Goal: Information Seeking & Learning: Learn about a topic

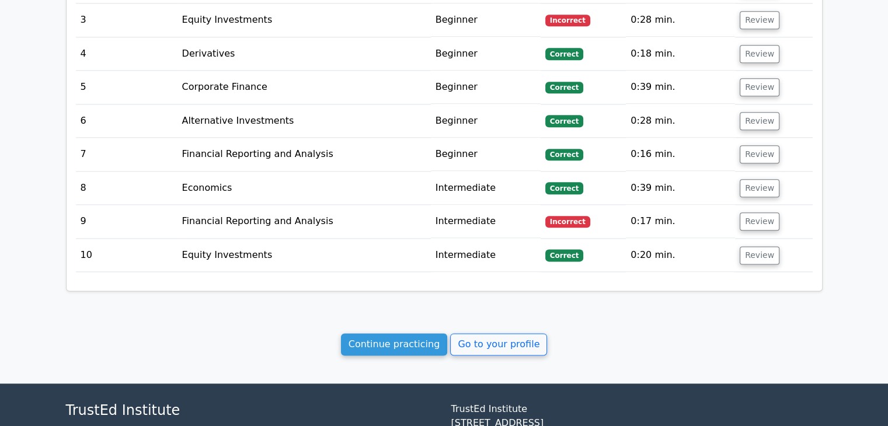
scroll to position [1481, 0]
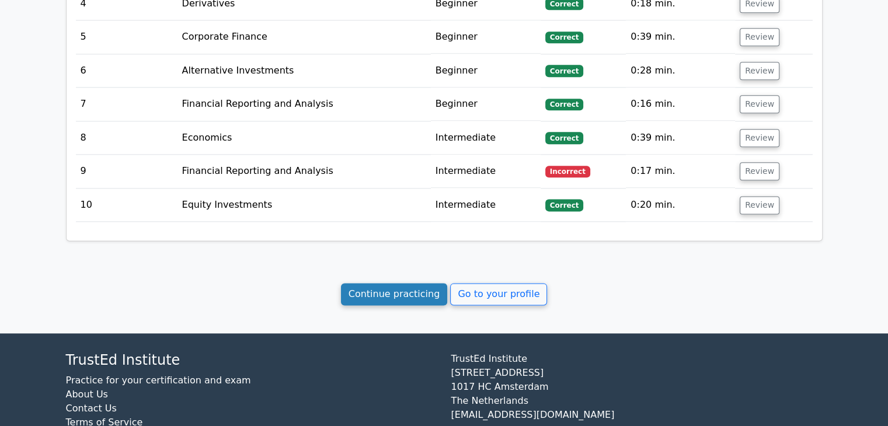
click at [399, 283] on link "Continue practicing" at bounding box center [394, 294] width 107 height 22
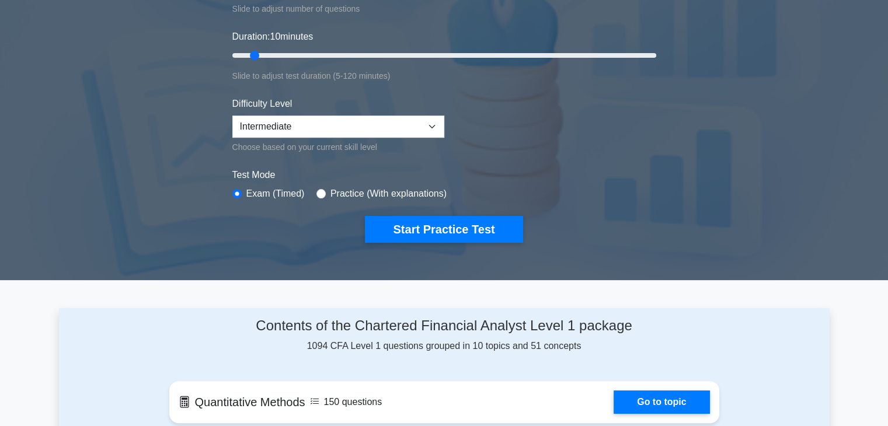
scroll to position [208, 0]
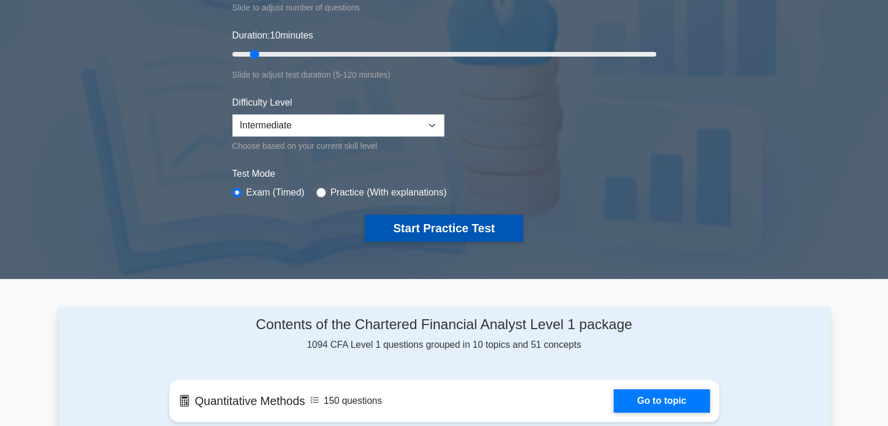
click at [406, 232] on button "Start Practice Test" at bounding box center [444, 228] width 158 height 27
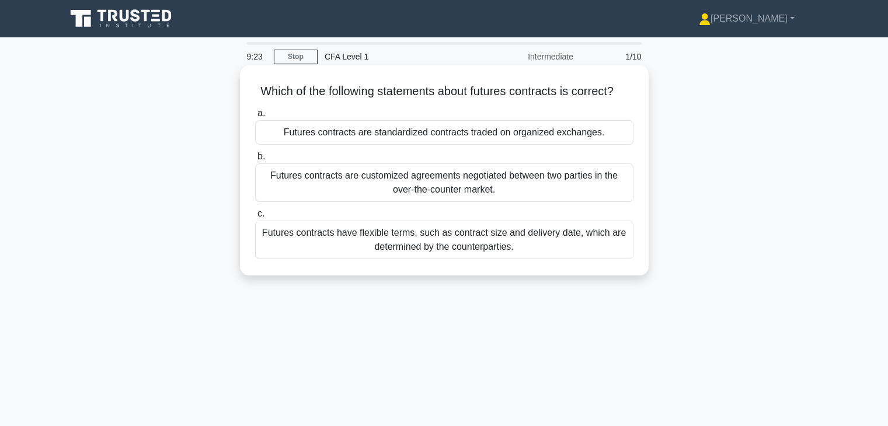
click at [489, 145] on div "Futures contracts are standardized contracts traded on organized exchanges." at bounding box center [444, 132] width 378 height 25
click at [255, 117] on input "a. Futures contracts are standardized contracts traded on organized exchanges." at bounding box center [255, 114] width 0 height 8
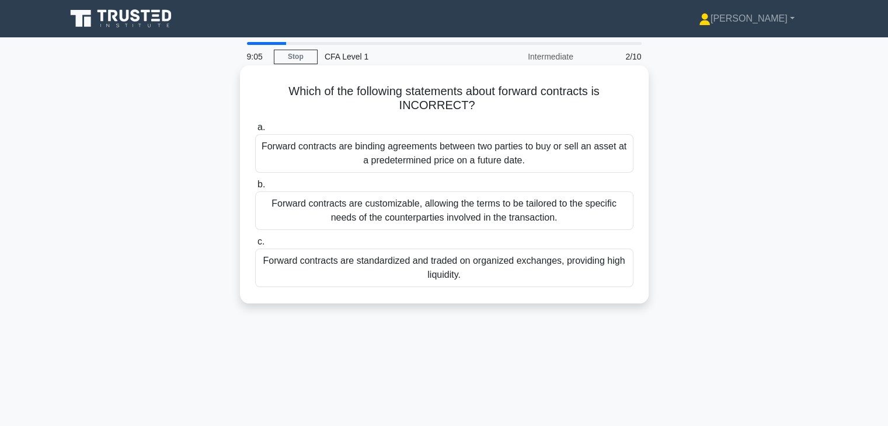
click at [496, 211] on div "Forward contracts are customizable, allowing the terms to be tailored to the sp…" at bounding box center [444, 210] width 378 height 39
click at [255, 189] on input "b. Forward contracts are customizable, allowing the terms to be tailored to the…" at bounding box center [255, 185] width 0 height 8
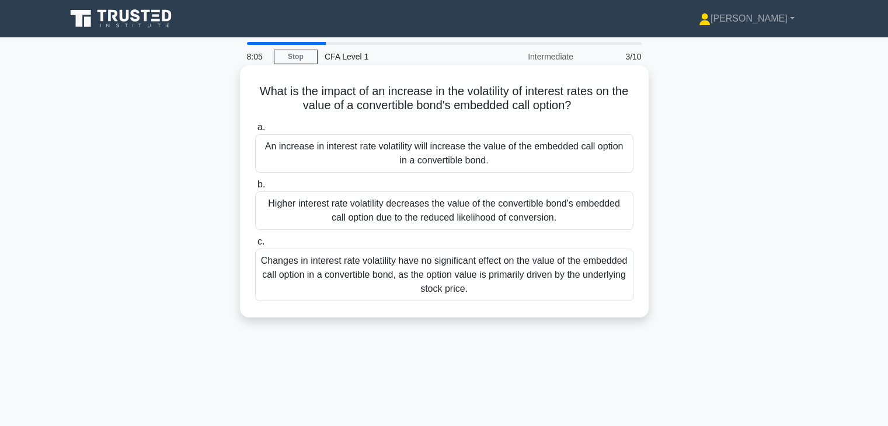
click at [553, 259] on div "Changes in interest rate volatility have no significant effect on the value of …" at bounding box center [444, 275] width 378 height 53
click at [255, 246] on input "c. Changes in interest rate volatility have no significant effect on the value …" at bounding box center [255, 242] width 0 height 8
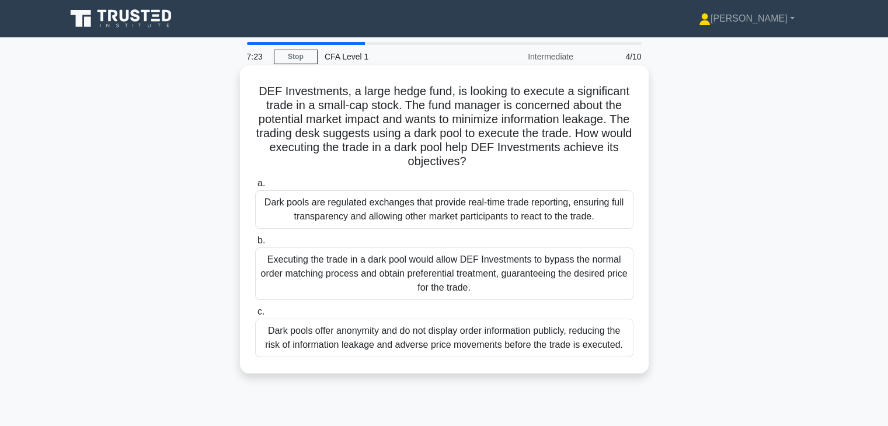
click at [529, 347] on div "Dark pools offer anonymity and do not display order information publicly, reduc…" at bounding box center [444, 338] width 378 height 39
click at [255, 316] on input "c. Dark pools offer anonymity and do not display order information publicly, re…" at bounding box center [255, 312] width 0 height 8
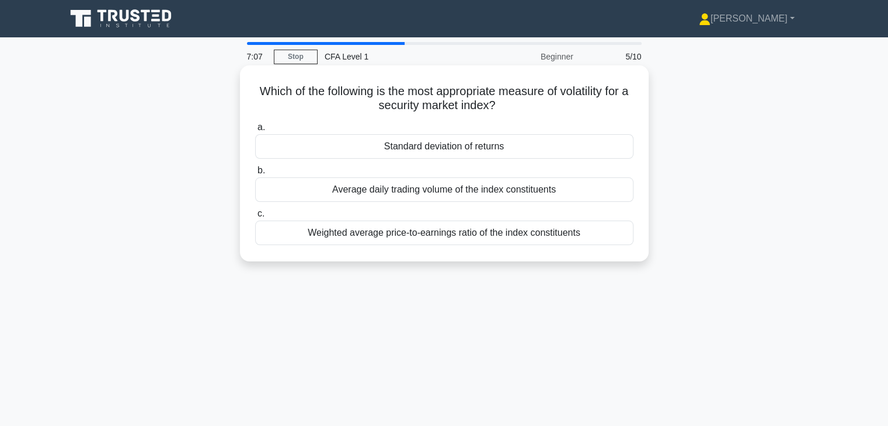
click at [511, 152] on div "Standard deviation of returns" at bounding box center [444, 146] width 378 height 25
click at [255, 131] on input "a. Standard deviation of returns" at bounding box center [255, 128] width 0 height 8
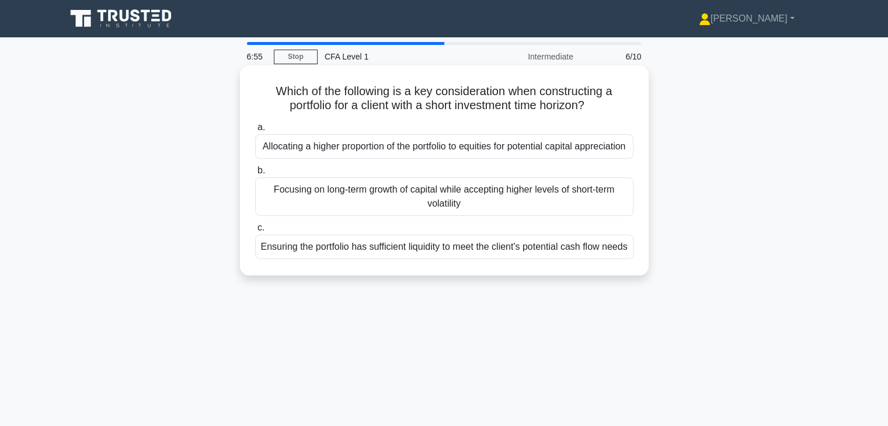
click at [429, 259] on div "Ensuring the portfolio has sufficient liquidity to meet the client's potential …" at bounding box center [444, 247] width 378 height 25
click at [255, 232] on input "c. Ensuring the portfolio has sufficient liquidity to meet the client's potenti…" at bounding box center [255, 228] width 0 height 8
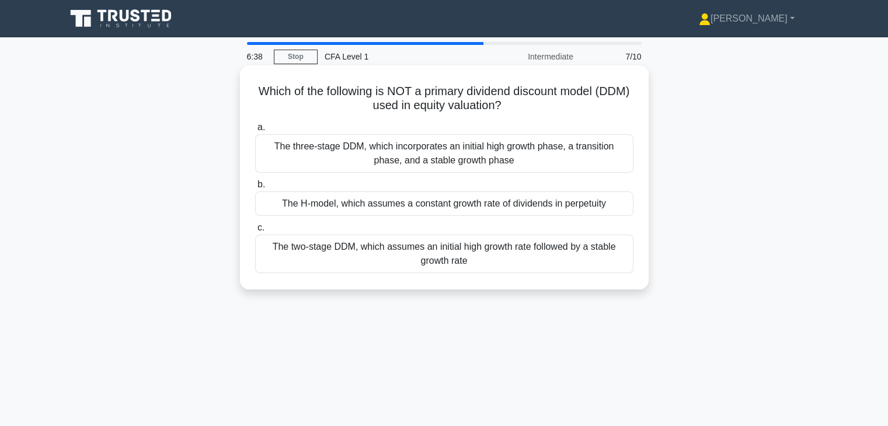
click at [409, 203] on div "The H-model, which assumes a constant growth rate of dividends in perpetuity" at bounding box center [444, 203] width 378 height 25
click at [255, 189] on input "b. The H-model, which assumes a constant growth rate of dividends in perpetuity" at bounding box center [255, 185] width 0 height 8
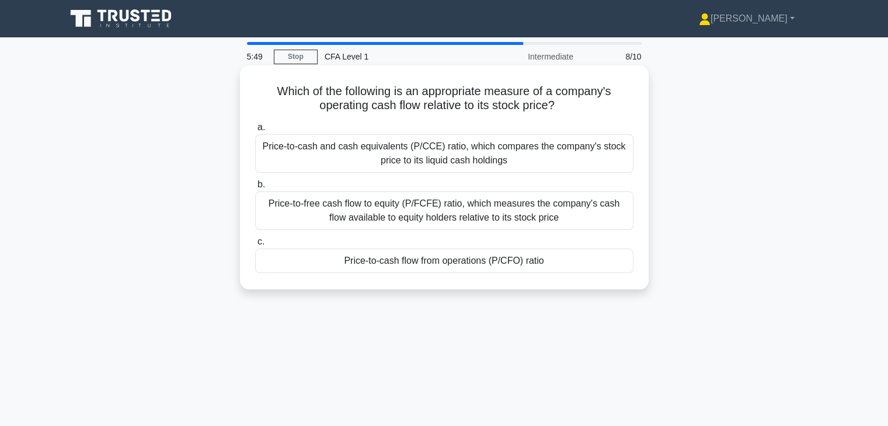
click at [420, 224] on div "Price-to-free cash flow to equity (P/FCFE) ratio, which measures the company's …" at bounding box center [444, 210] width 378 height 39
click at [255, 189] on input "b. Price-to-free cash flow to equity (P/FCFE) ratio, which measures the company…" at bounding box center [255, 185] width 0 height 8
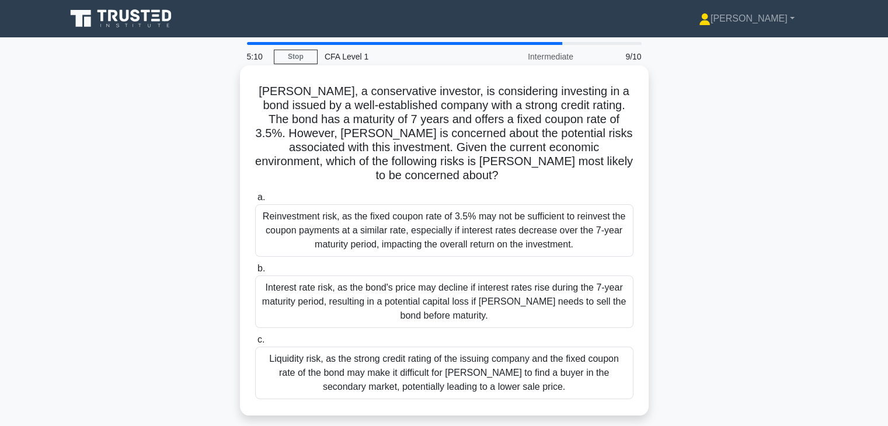
click at [418, 204] on div "Reinvestment risk, as the fixed coupon rate of 3.5% may not be sufficient to re…" at bounding box center [444, 230] width 378 height 53
click at [255, 199] on input "a. Reinvestment risk, as the fixed coupon rate of 3.5% may not be sufficient to…" at bounding box center [255, 198] width 0 height 8
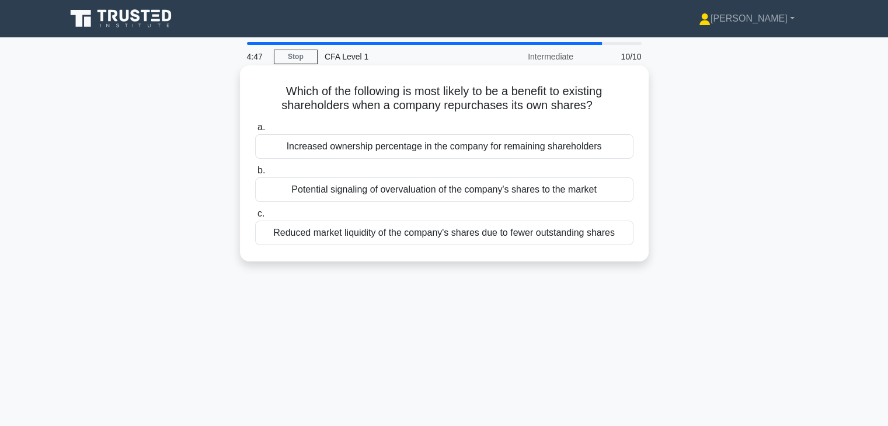
click at [403, 231] on div "Reduced market liquidity of the company's shares due to fewer outstanding shares" at bounding box center [444, 233] width 378 height 25
click at [255, 218] on input "c. Reduced market liquidity of the company's shares due to fewer outstanding sh…" at bounding box center [255, 214] width 0 height 8
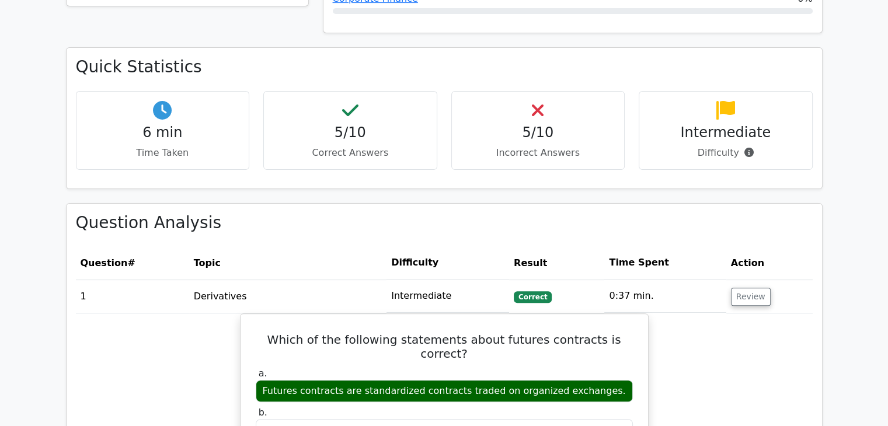
scroll to position [574, 0]
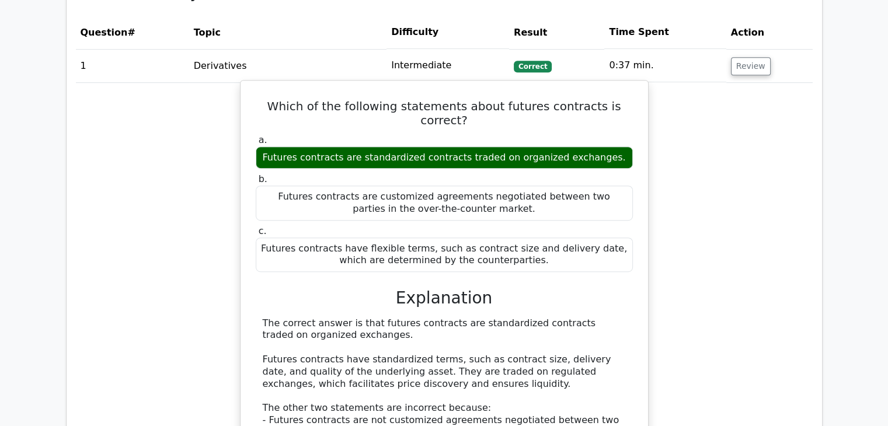
click at [416, 225] on label "c. Futures contracts have flexible terms, such as contract size and delivery da…" at bounding box center [444, 248] width 377 height 47
click at [448, 146] on div "Futures contracts are standardized contracts traded on organized exchanges." at bounding box center [444, 157] width 377 height 23
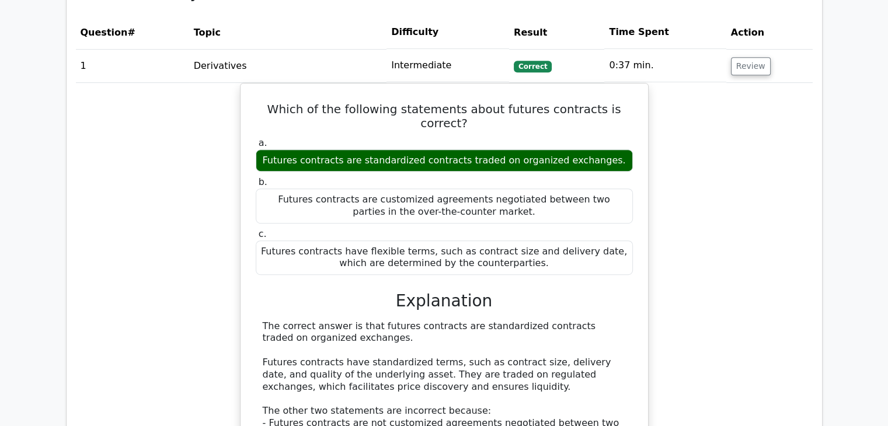
copy div "Futures contracts are standardized contracts traded on organized exchanges."
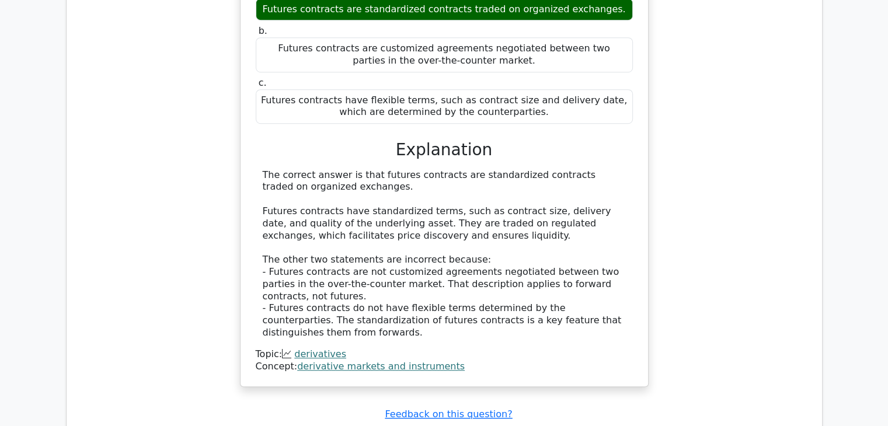
scroll to position [724, 0]
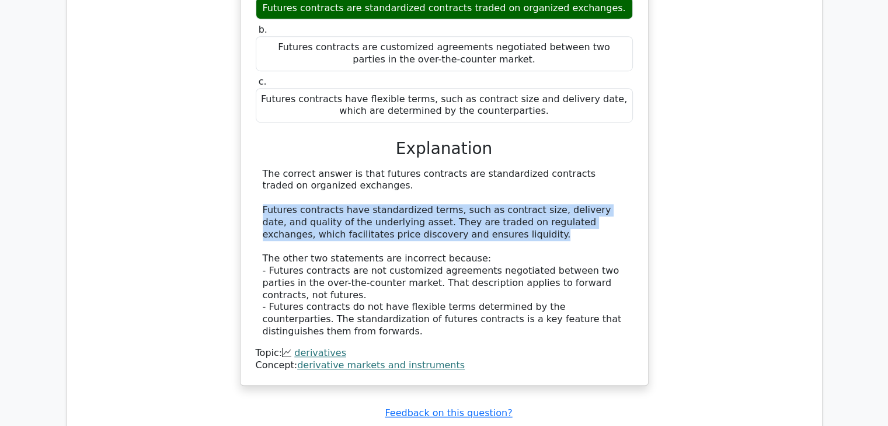
drag, startPoint x: 261, startPoint y: 192, endPoint x: 460, endPoint y: 220, distance: 200.4
click at [460, 220] on div "The correct answer is that futures contracts are standardized contracts traded …" at bounding box center [444, 253] width 377 height 170
copy div "Futures contracts have standardized terms, such as contract size, delivery date…"
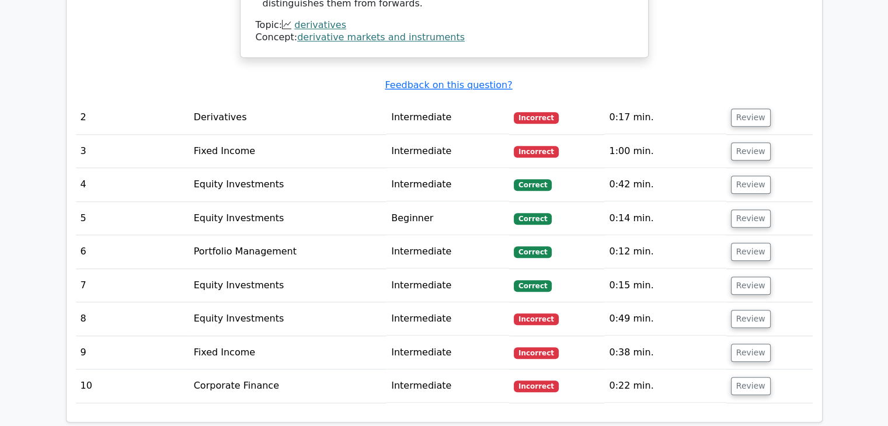
scroll to position [1062, 0]
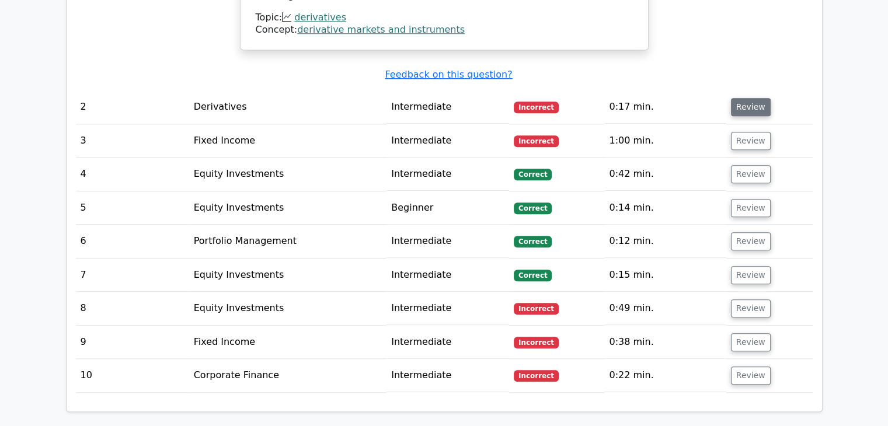
click at [737, 98] on button "Review" at bounding box center [751, 107] width 40 height 18
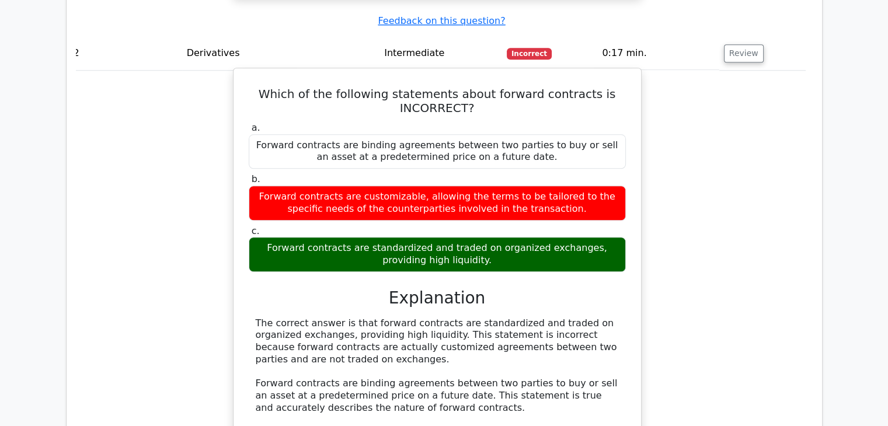
scroll to position [1128, 0]
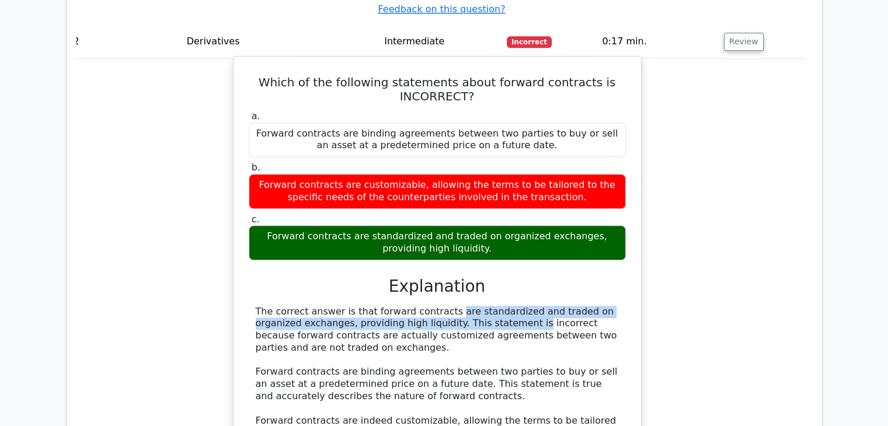
drag, startPoint x: 365, startPoint y: 283, endPoint x: 405, endPoint y: 299, distance: 43.5
click at [405, 306] on div "The correct answer is that forward contracts are standardized and traded on org…" at bounding box center [437, 403] width 363 height 194
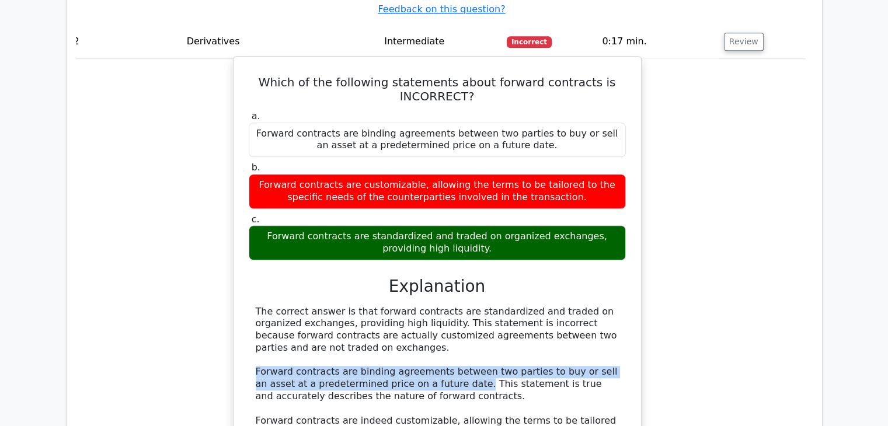
drag, startPoint x: 256, startPoint y: 341, endPoint x: 418, endPoint y: 356, distance: 162.9
click at [418, 356] on div "The correct answer is that forward contracts are standardized and traded on org…" at bounding box center [437, 403] width 363 height 194
copy div "Forward contracts are binding agreements between two parties to buy or sell an …"
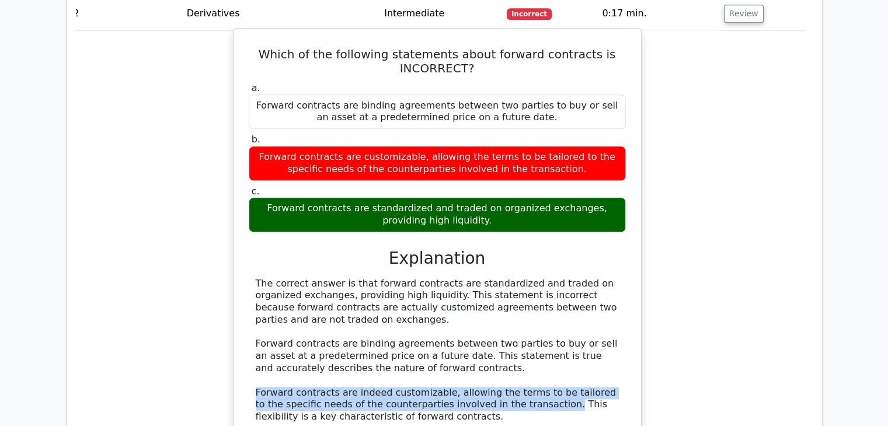
drag, startPoint x: 254, startPoint y: 363, endPoint x: 514, endPoint y: 374, distance: 260.0
click at [514, 374] on div "The correct answer is that forward contracts are standardized and traded on org…" at bounding box center [437, 375] width 377 height 194
copy div "Forward contracts are indeed customizable, allowing the terms to be tailored to…"
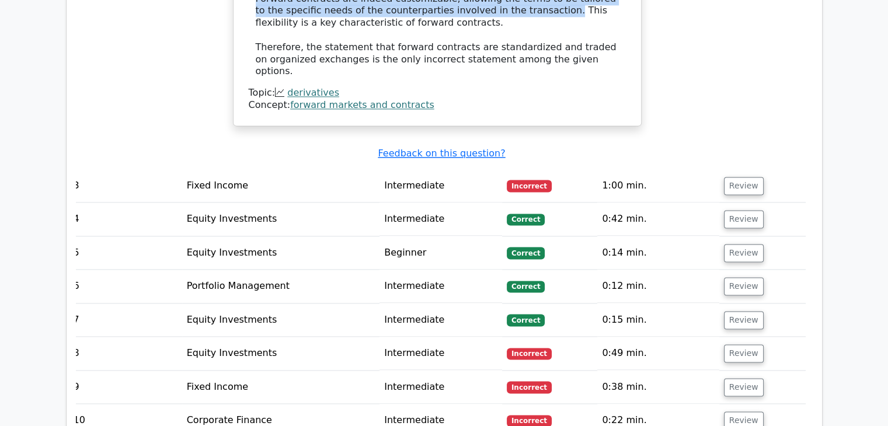
scroll to position [1550, 0]
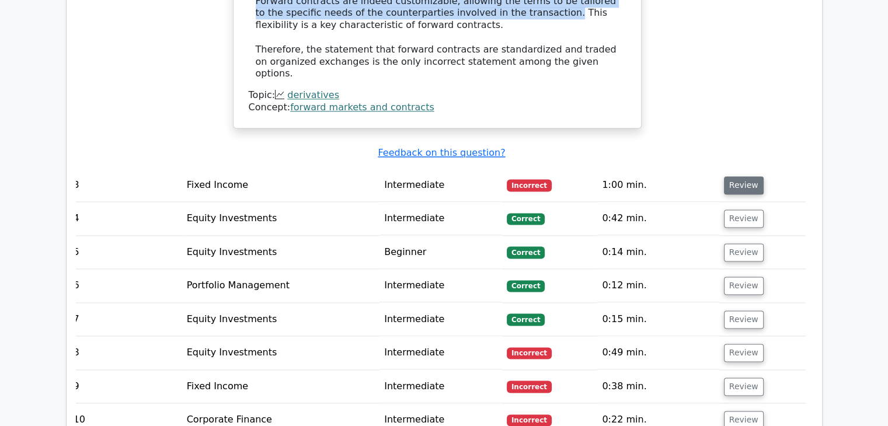
click at [740, 176] on button "Review" at bounding box center [744, 185] width 40 height 18
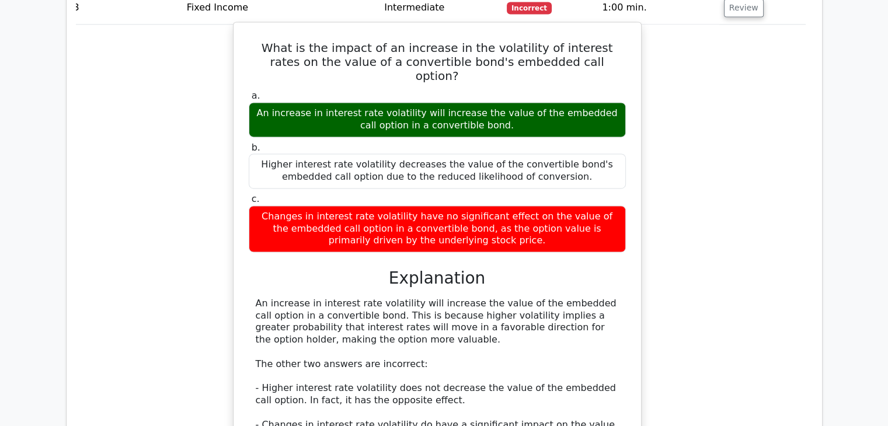
scroll to position [1715, 0]
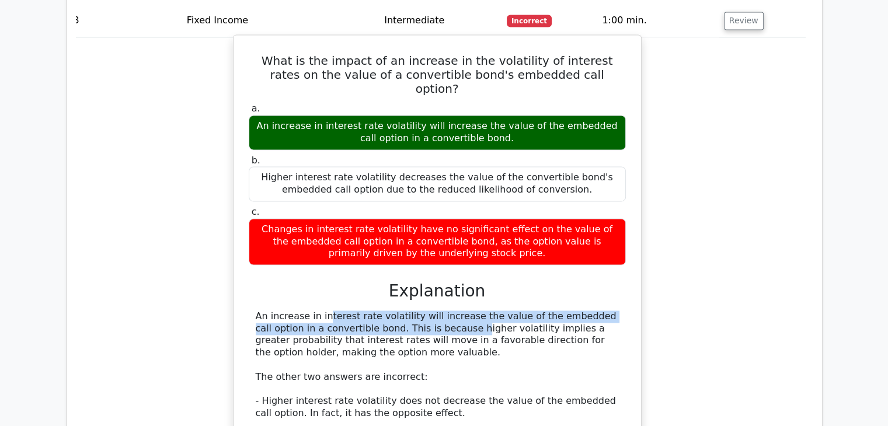
drag, startPoint x: 254, startPoint y: 259, endPoint x: 348, endPoint y: 270, distance: 94.1
click at [348, 310] on div "An increase in interest rate volatility will increase the value of the embedded…" at bounding box center [437, 395] width 377 height 170
copy div "An increase in interest rate volatility will increase the value of the embedded…"
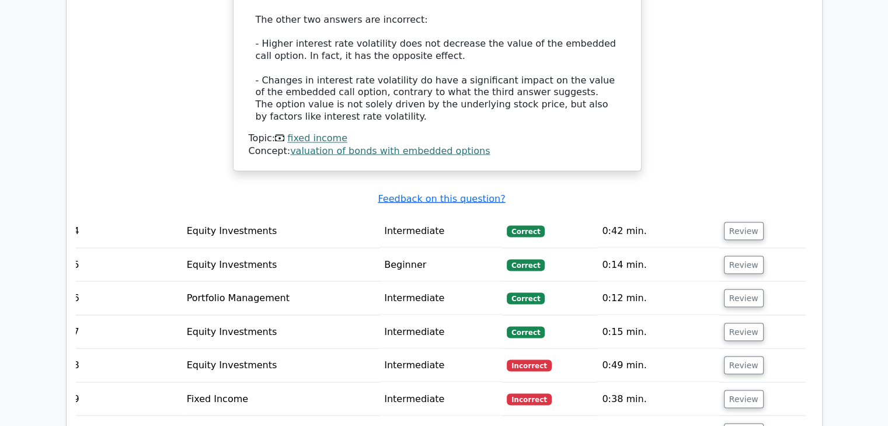
scroll to position [2073, 0]
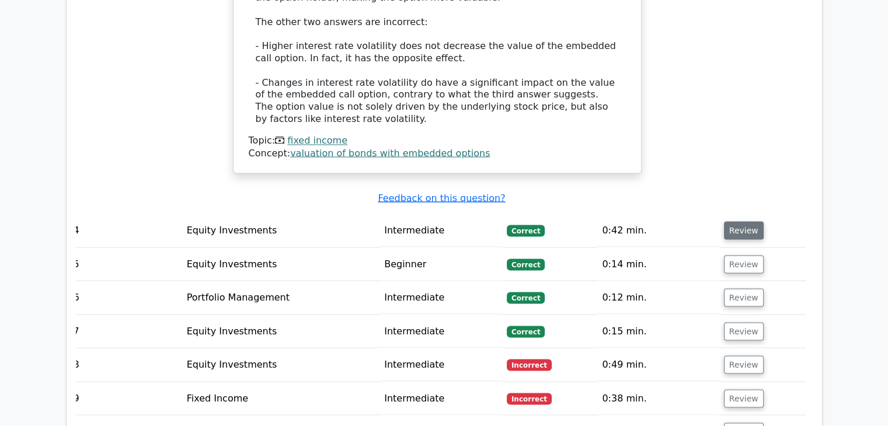
click at [733, 221] on button "Review" at bounding box center [744, 230] width 40 height 18
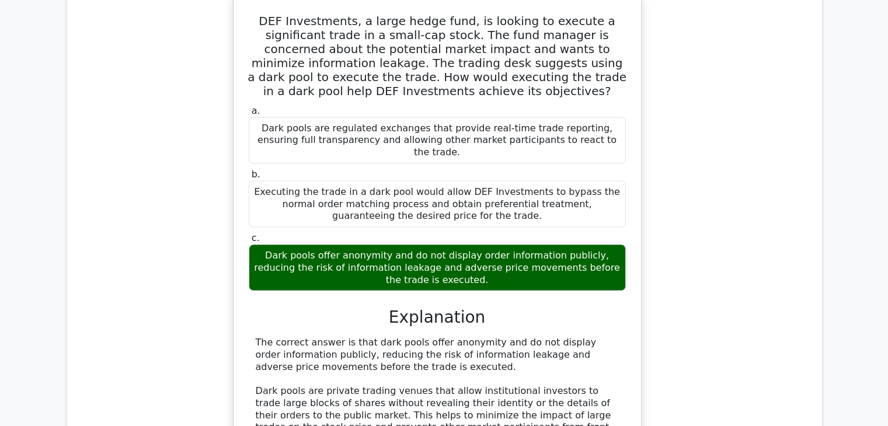
scroll to position [2325, 0]
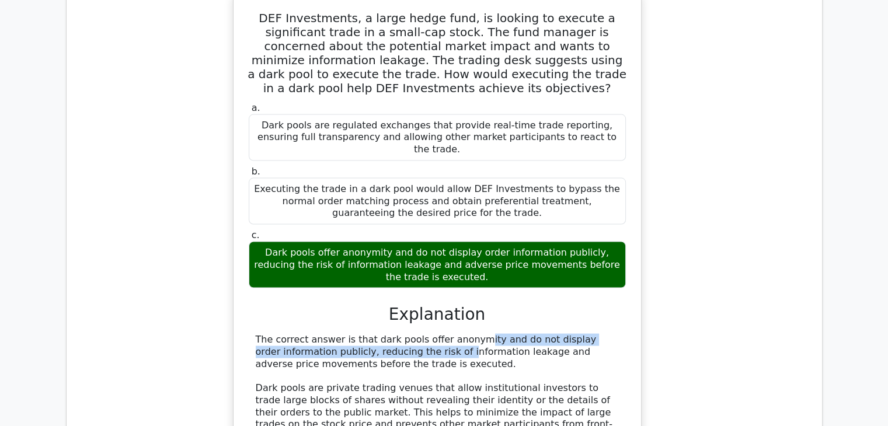
drag, startPoint x: 387, startPoint y: 262, endPoint x: 365, endPoint y: 288, distance: 33.9
click at [365, 288] on div "a. Dark pools are regulated exchanges that provide real-time trade reporting, e…" at bounding box center [436, 343] width 379 height 486
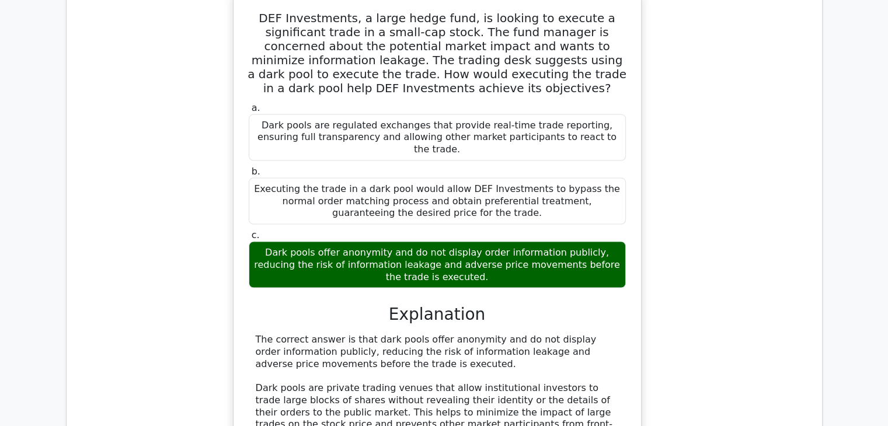
drag, startPoint x: 364, startPoint y: 271, endPoint x: 428, endPoint y: 294, distance: 67.8
copy div "dark pools offer anonymity and do not display order information publicly, reduc…"
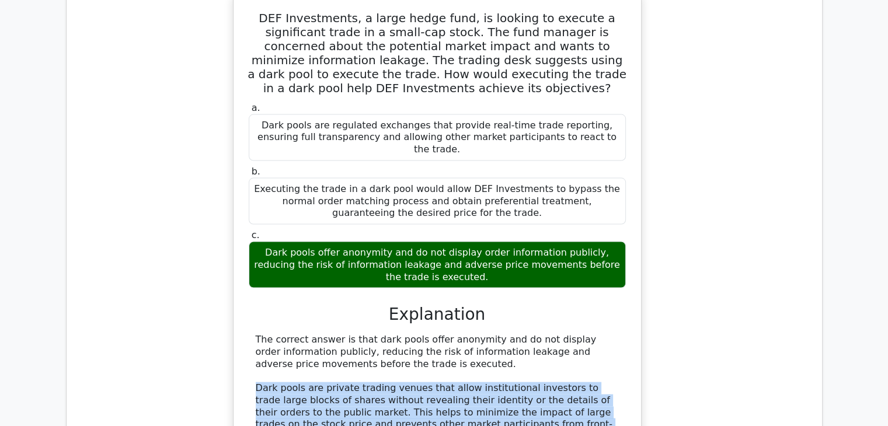
drag, startPoint x: 250, startPoint y: 320, endPoint x: 493, endPoint y: 367, distance: 246.6
copy div "Dark pools are private trading venues that allow institutional investors to tra…"
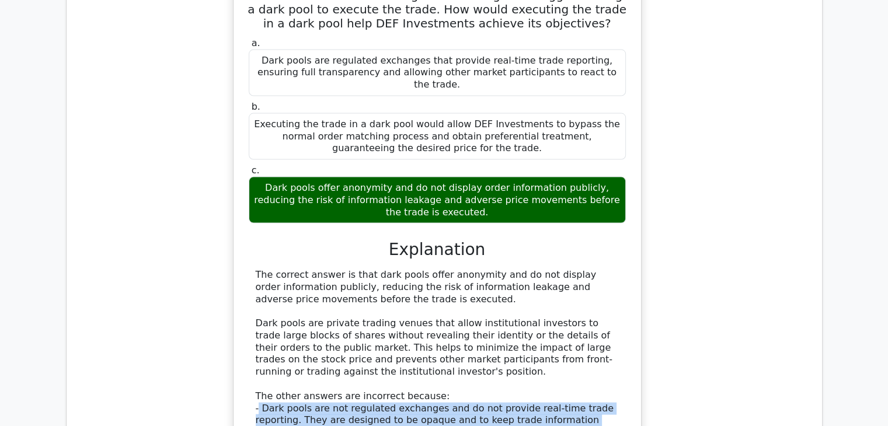
drag, startPoint x: 260, startPoint y: 341, endPoint x: 546, endPoint y: 351, distance: 286.7
click at [546, 351] on div "The correct answer is that dark pools offer anonymity and do not display order …" at bounding box center [437, 378] width 363 height 218
copy div "Dark pools are not regulated exchanges and do not provide real-time trade repor…"
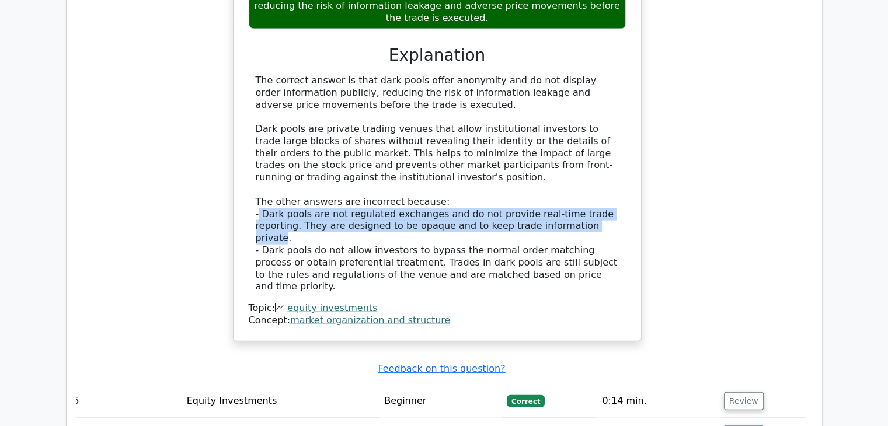
scroll to position [2586, 0]
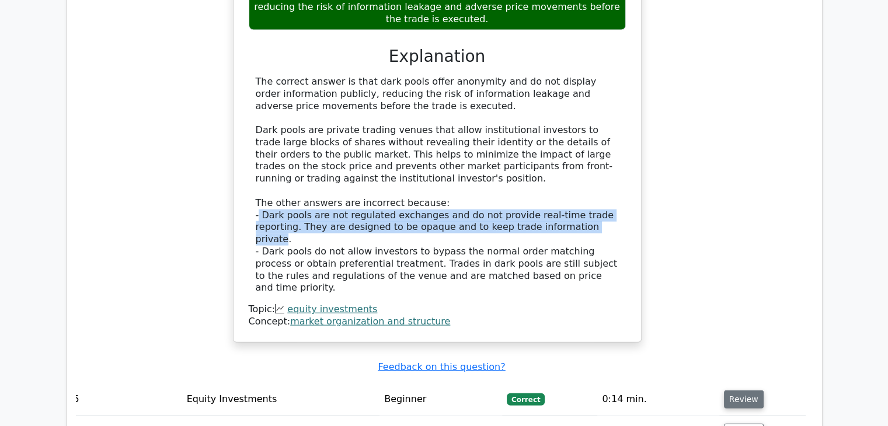
click at [737, 390] on button "Review" at bounding box center [744, 399] width 40 height 18
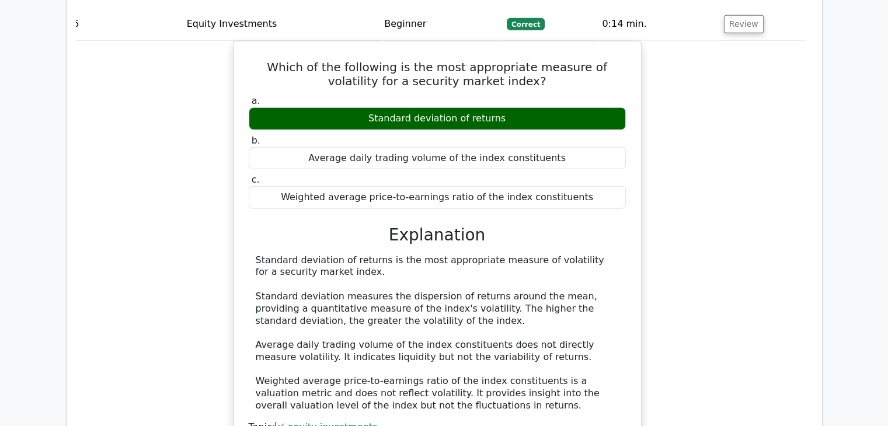
scroll to position [2962, 0]
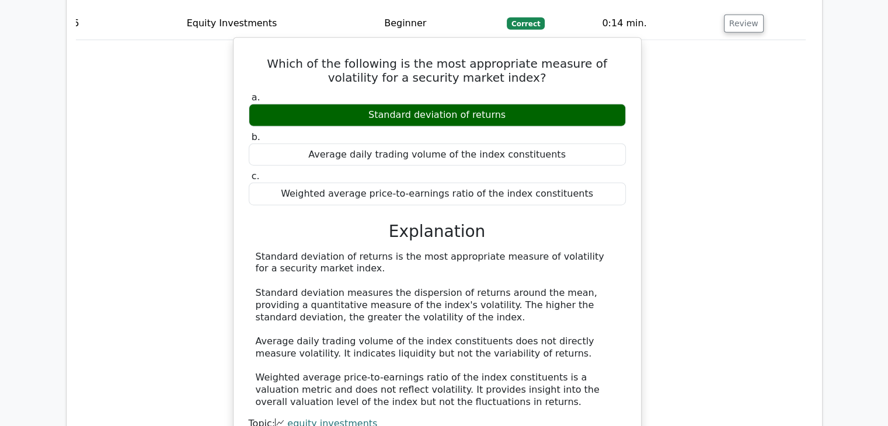
drag, startPoint x: 255, startPoint y: 163, endPoint x: 303, endPoint y: 171, distance: 48.5
click at [303, 251] on div "Standard deviation of returns is the most appropriate measure of volatility for…" at bounding box center [437, 330] width 363 height 158
copy div "Standard deviation of returns is the most appropriate measure of volatility for…"
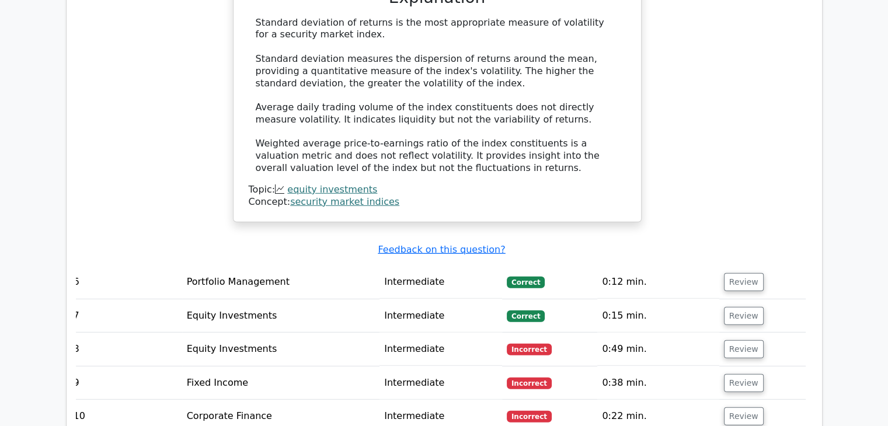
scroll to position [3198, 0]
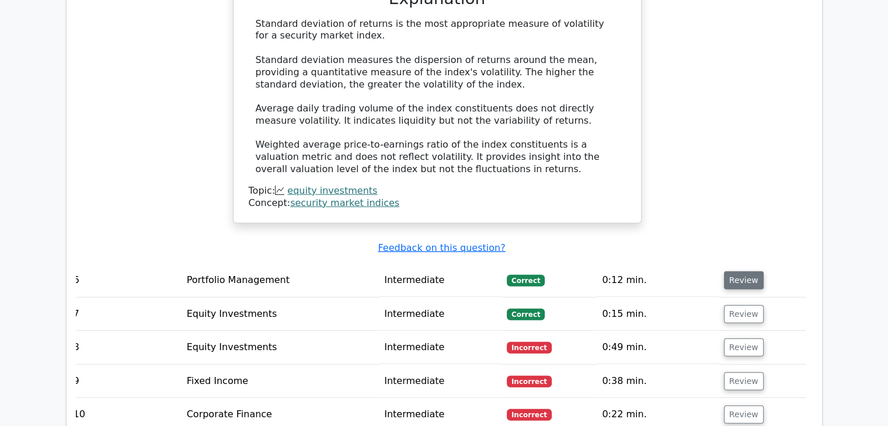
click at [728, 271] on button "Review" at bounding box center [744, 280] width 40 height 18
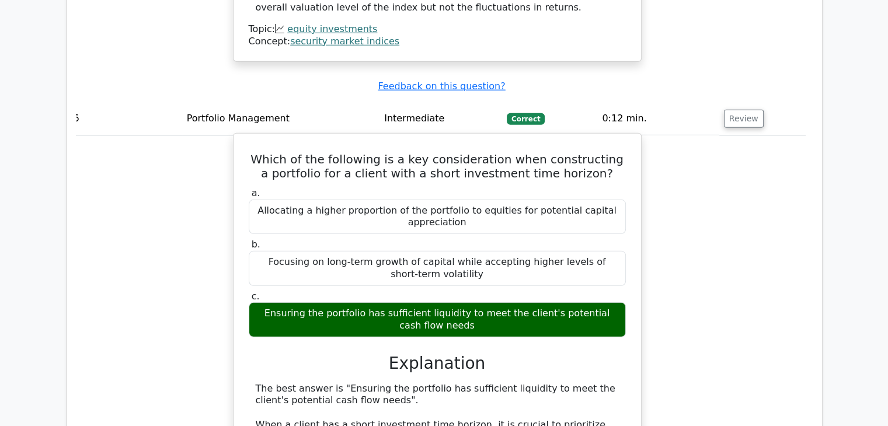
scroll to position [3375, 0]
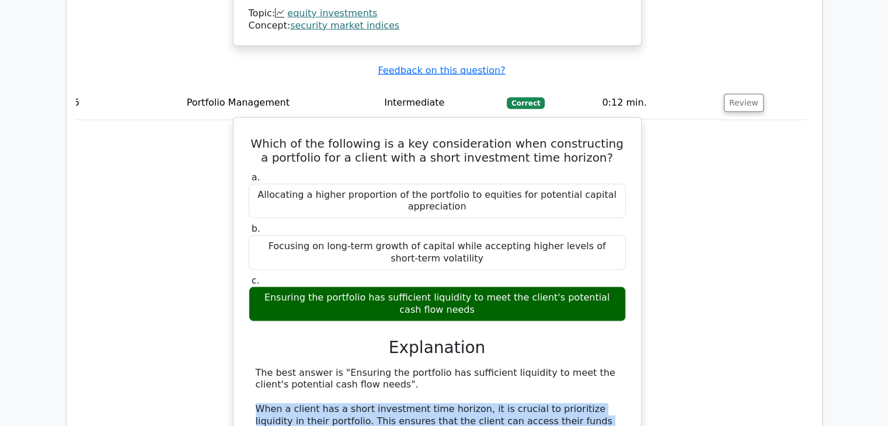
drag, startPoint x: 254, startPoint y: 311, endPoint x: 616, endPoint y: 341, distance: 362.5
copy div "When a client has a short investment time horizon, it is crucial to prioritize …"
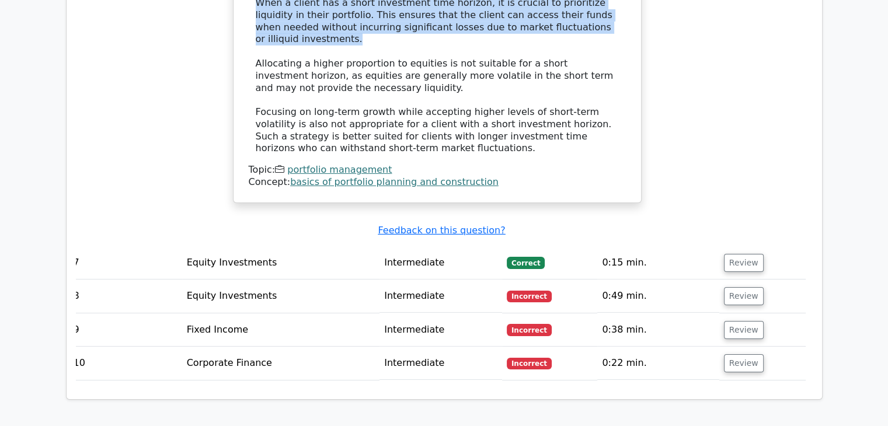
scroll to position [3786, 0]
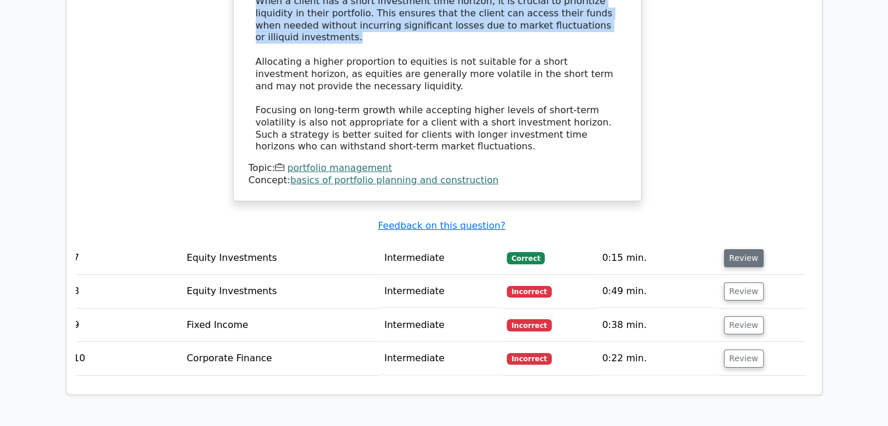
click at [739, 249] on button "Review" at bounding box center [744, 258] width 40 height 18
click at [732, 249] on button "Review" at bounding box center [744, 258] width 40 height 18
click at [745, 249] on button "Review" at bounding box center [744, 258] width 40 height 18
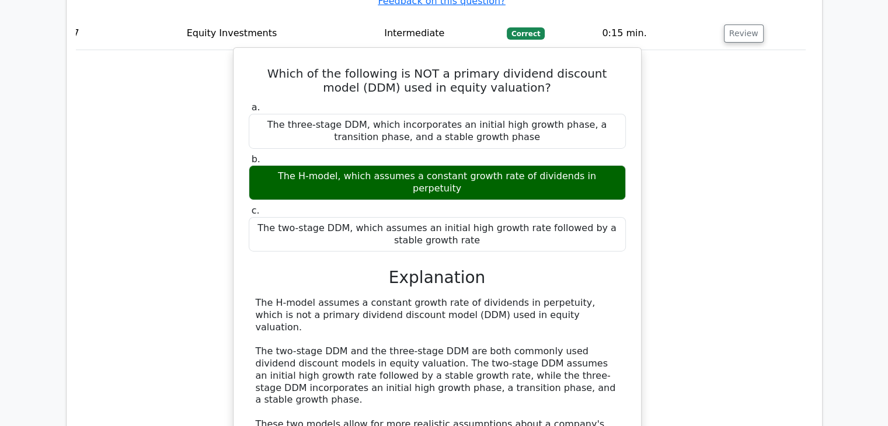
scroll to position [4017, 0]
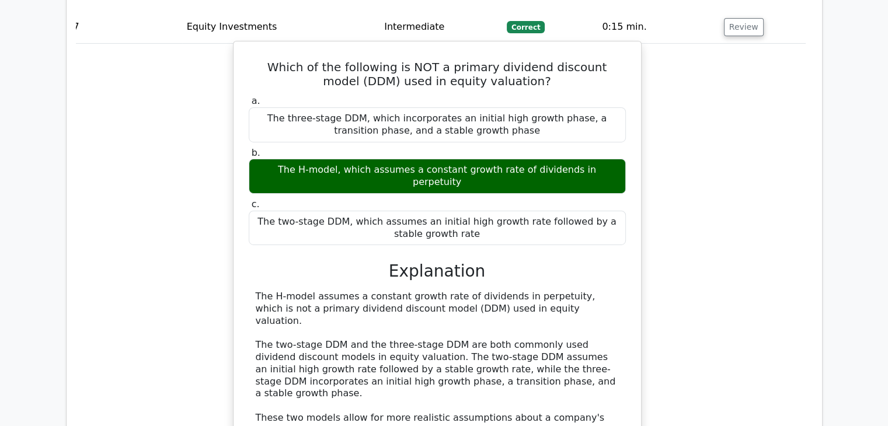
drag, startPoint x: 250, startPoint y: 169, endPoint x: 531, endPoint y: 182, distance: 281.6
click at [531, 291] on div "The H-model assumes a constant growth rate of dividends in perpetuity, which is…" at bounding box center [437, 370] width 377 height 158
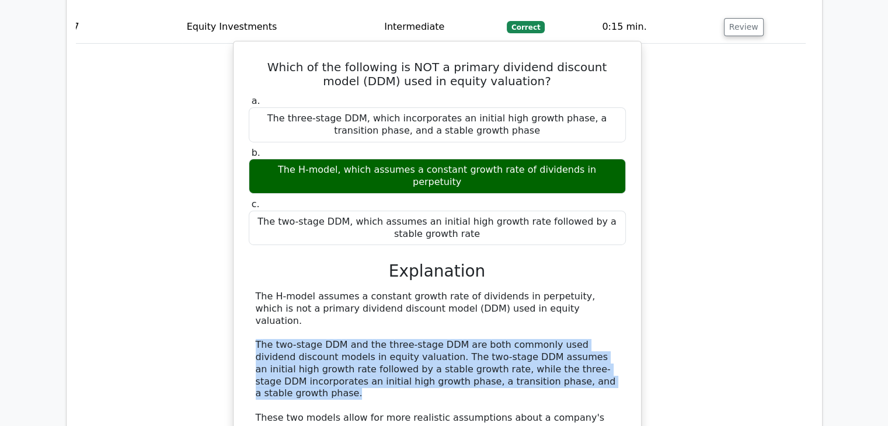
drag, startPoint x: 250, startPoint y: 211, endPoint x: 566, endPoint y: 250, distance: 317.6
click at [566, 291] on div "The H-model assumes a constant growth rate of dividends in perpetuity, which is…" at bounding box center [437, 370] width 377 height 158
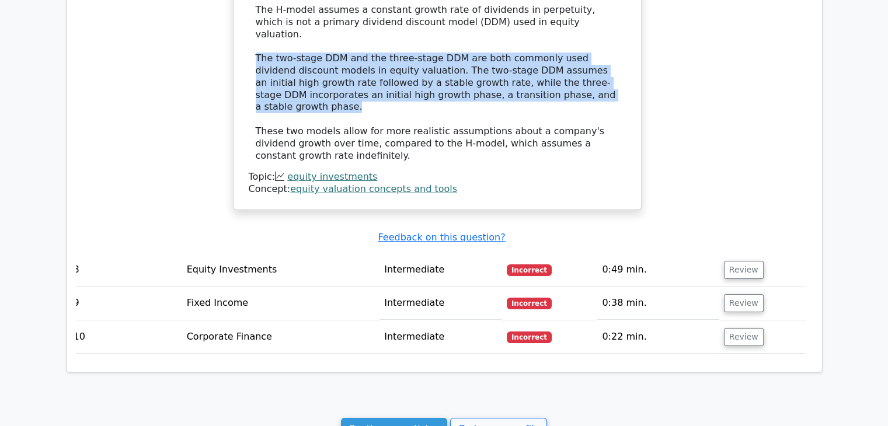
scroll to position [4304, 0]
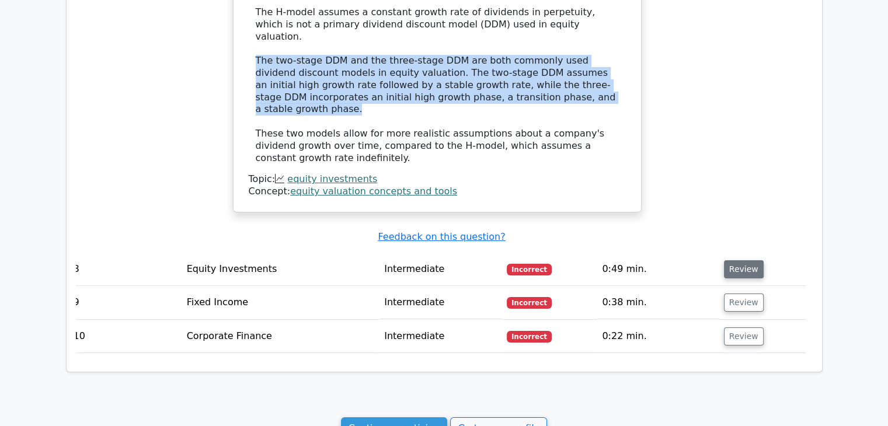
click at [724, 260] on button "Review" at bounding box center [744, 269] width 40 height 18
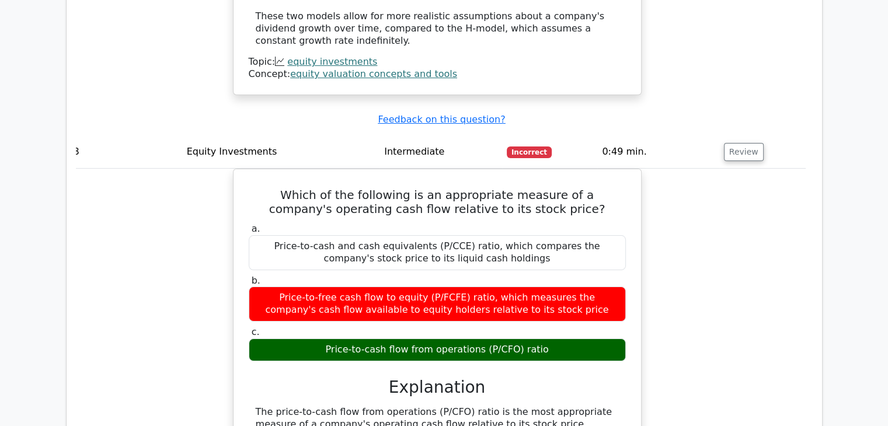
scroll to position [4422, 0]
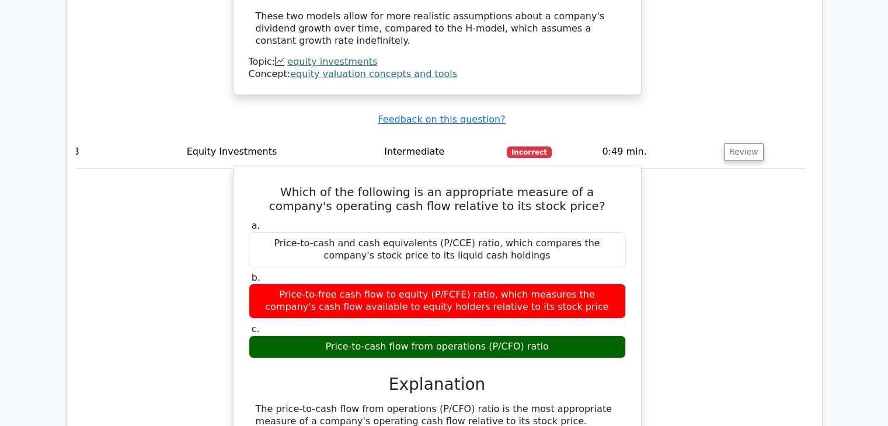
drag, startPoint x: 252, startPoint y: 257, endPoint x: 529, endPoint y: 277, distance: 277.9
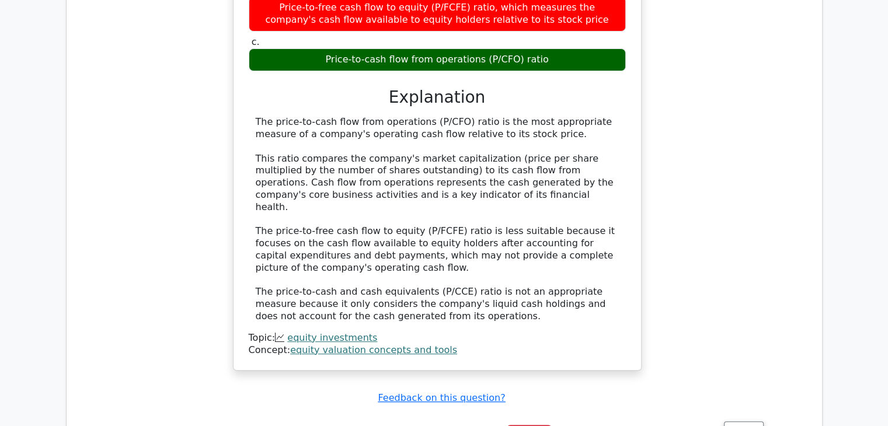
scroll to position [4711, 0]
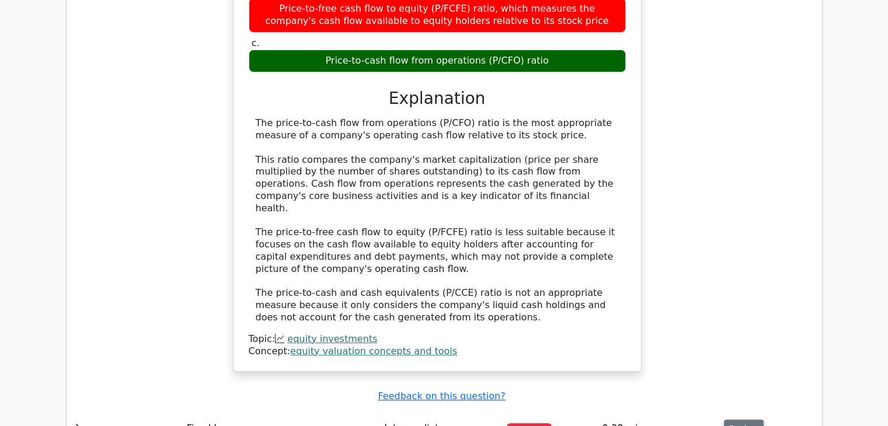
click at [746, 420] on button "Review" at bounding box center [744, 429] width 40 height 18
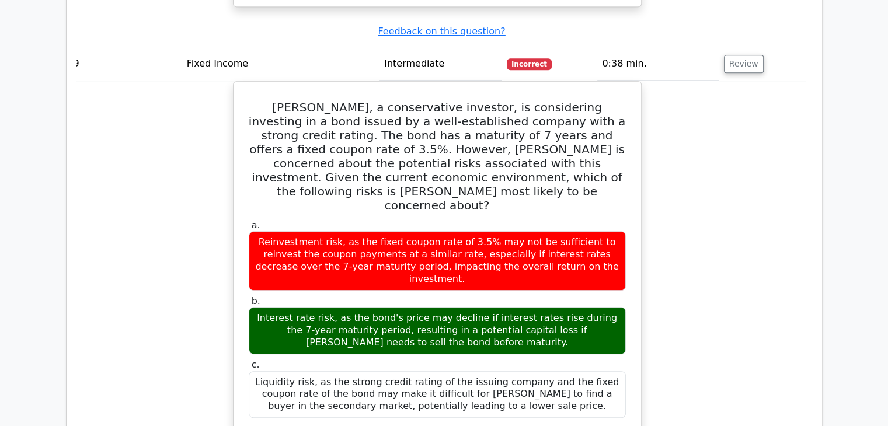
scroll to position [5075, 0]
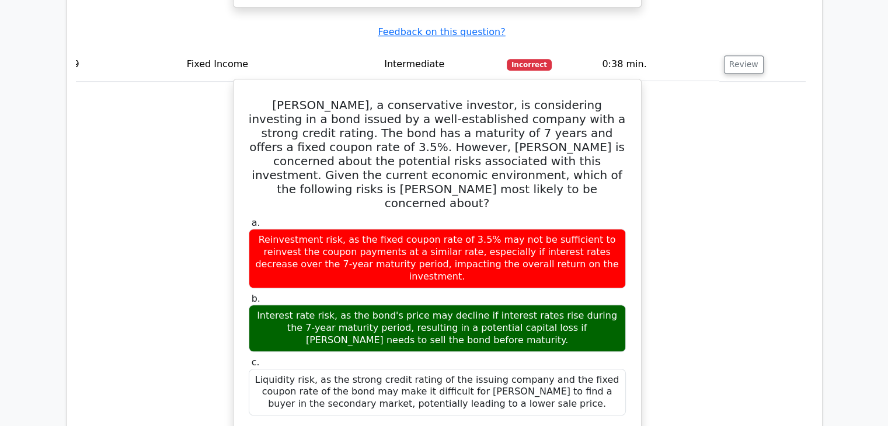
drag, startPoint x: 323, startPoint y: 278, endPoint x: 422, endPoint y: 299, distance: 101.4
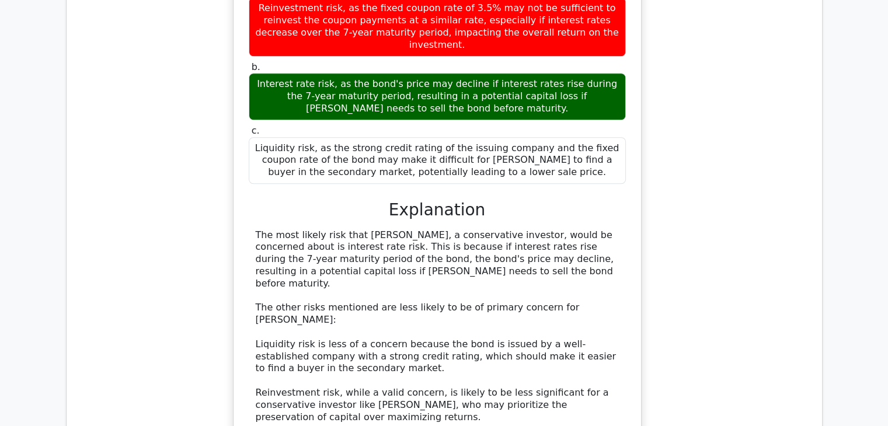
scroll to position [5312, 0]
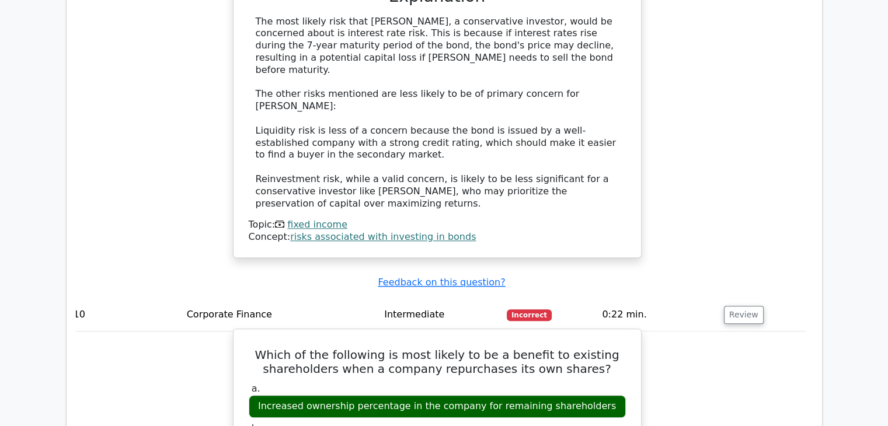
scroll to position [5524, 0]
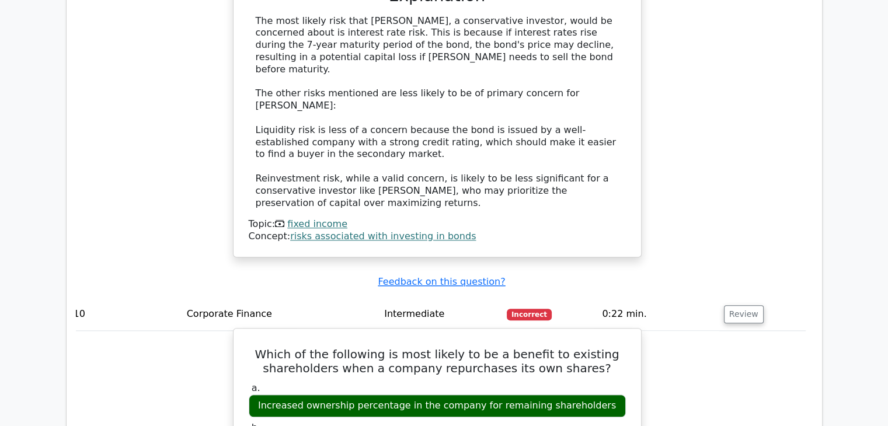
drag, startPoint x: 254, startPoint y: 319, endPoint x: 289, endPoint y: 323, distance: 35.2
drag, startPoint x: 252, startPoint y: 320, endPoint x: 385, endPoint y: 349, distance: 136.7
